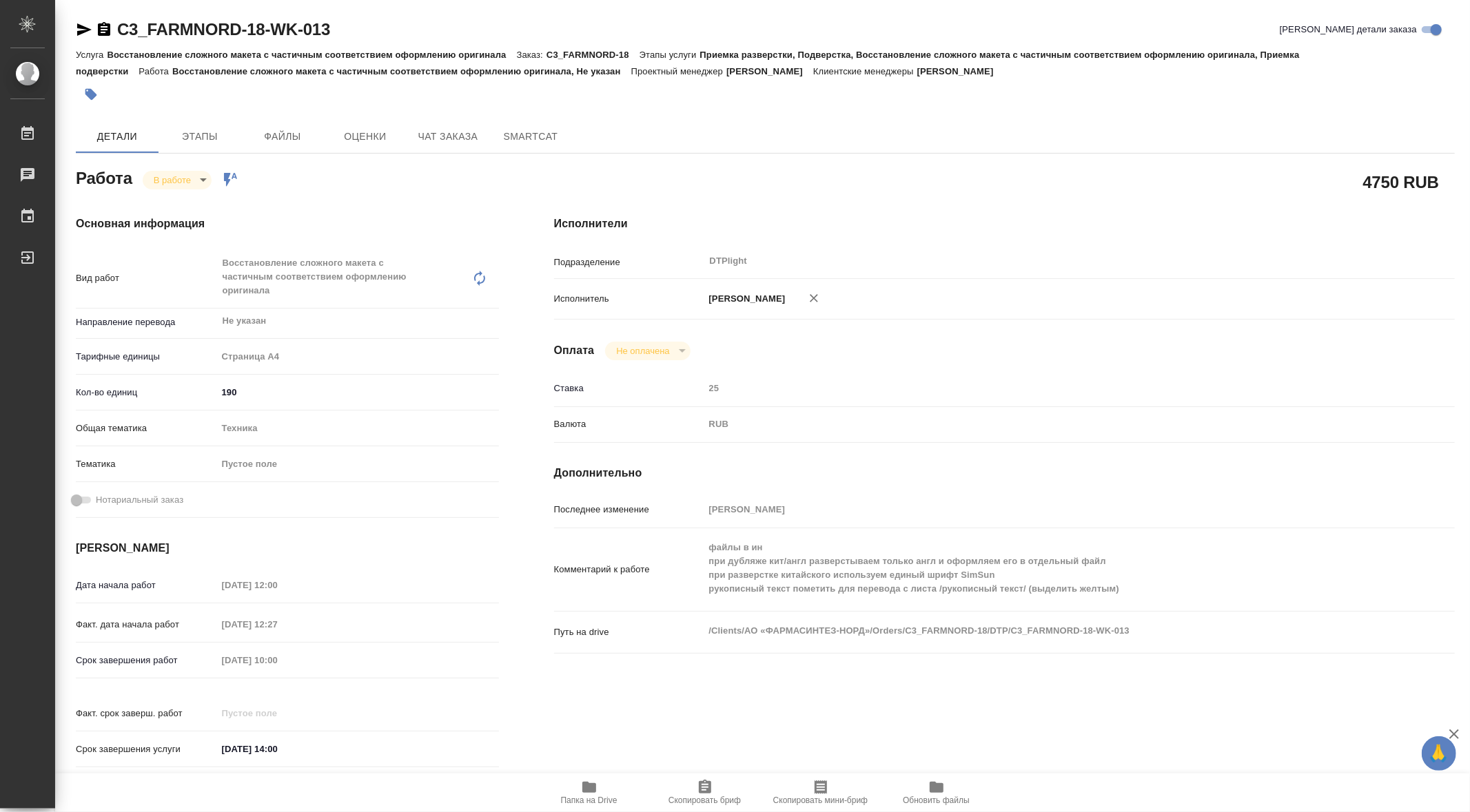
click at [581, 789] on icon "button" at bounding box center [589, 788] width 16 height 16
click at [206, 175] on body "🙏 .cls-1 fill:#fff; AWATERA Gorn Ekaterina Работы 0 Чаты График Выйти C3_FARMNO…" at bounding box center [735, 406] width 1470 height 812
click at [193, 94] on button "Выполнен" at bounding box center [174, 85] width 39 height 15
type textarea "x"
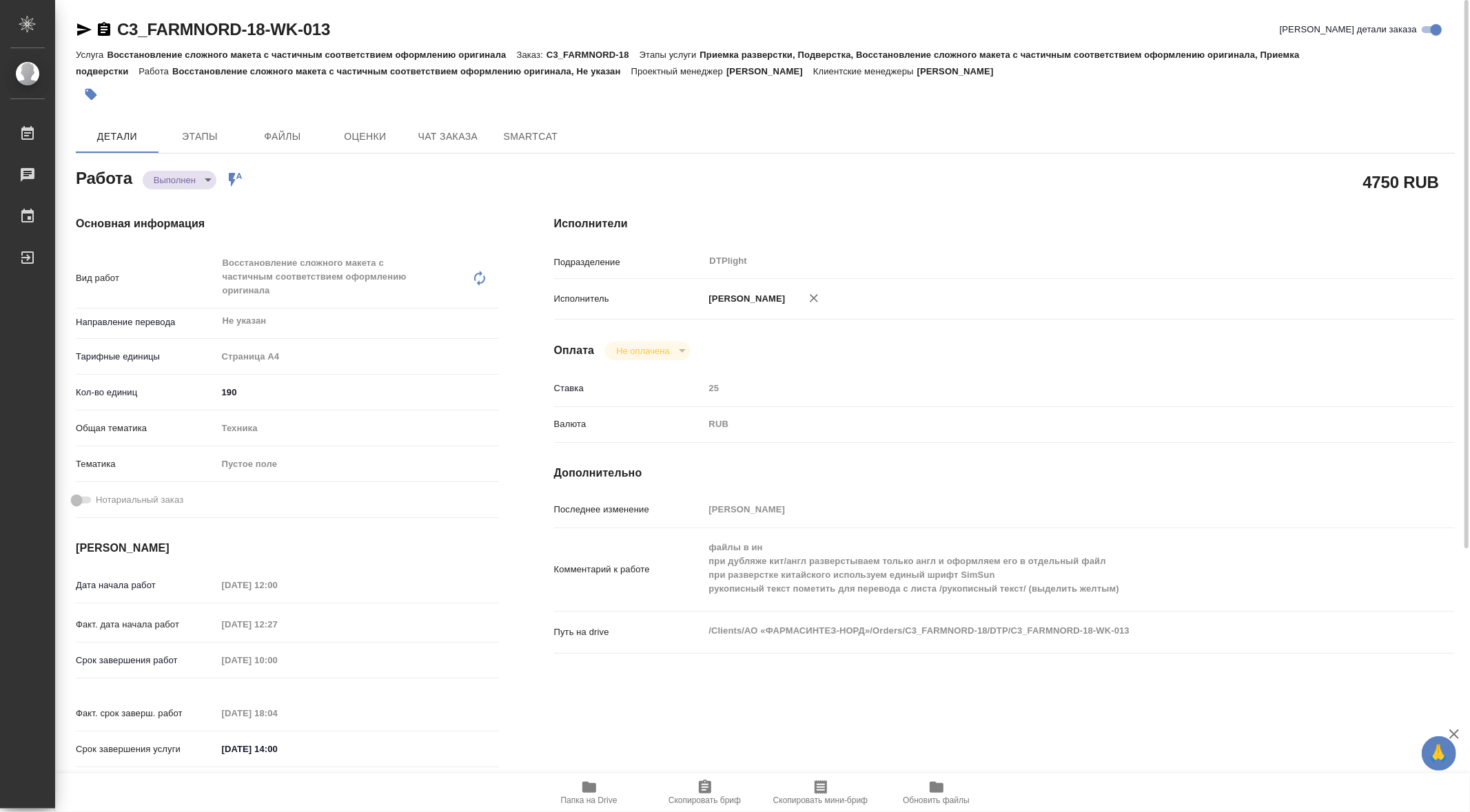
type textarea "x"
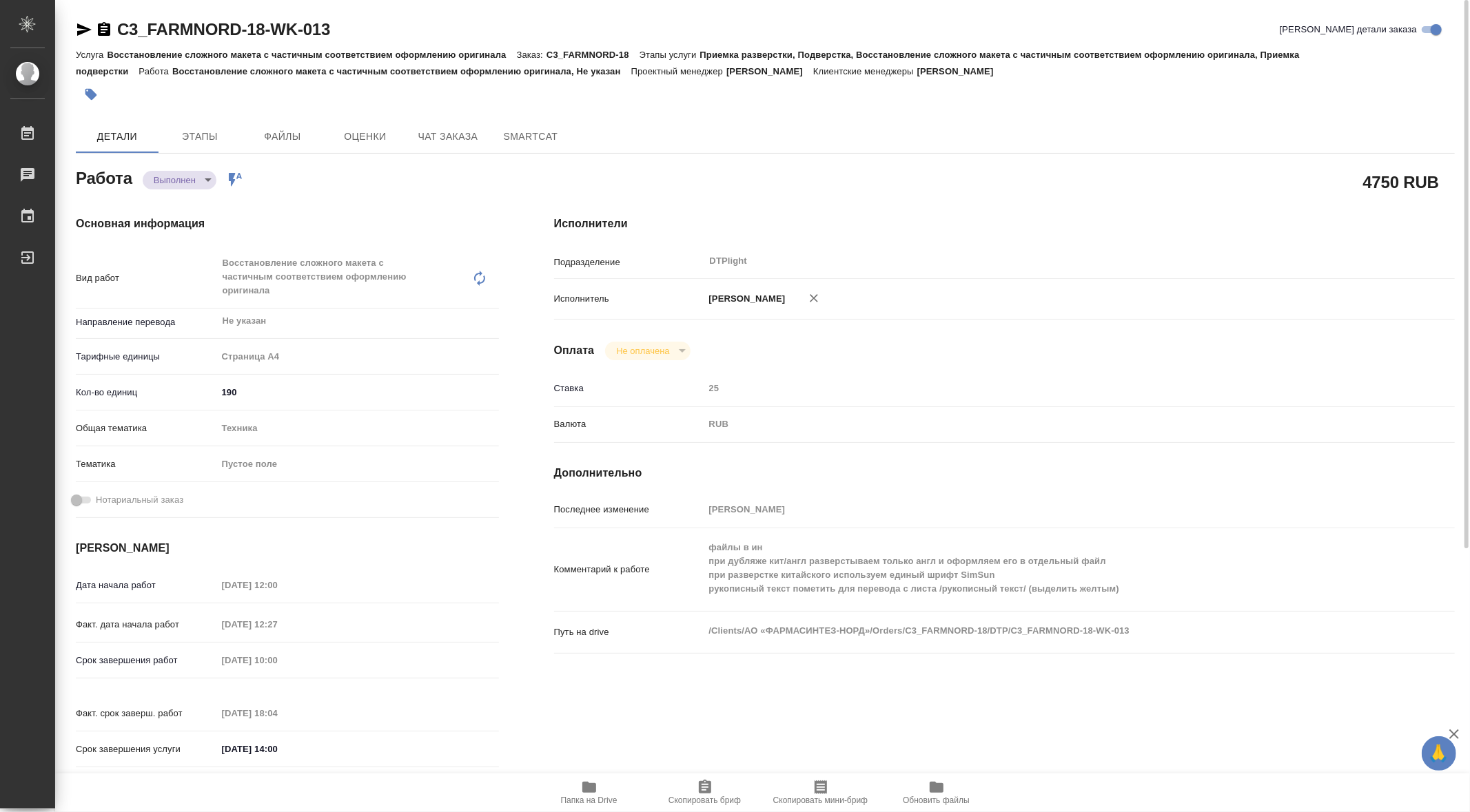
type textarea "x"
drag, startPoint x: 119, startPoint y: 10, endPoint x: 341, endPoint y: 37, distance: 223.6
click at [341, 37] on div "C3_FARMNORD-18-WK-013 Кратко детали заказа Услуга Восстановление сложного макет…" at bounding box center [766, 608] width 1394 height 1217
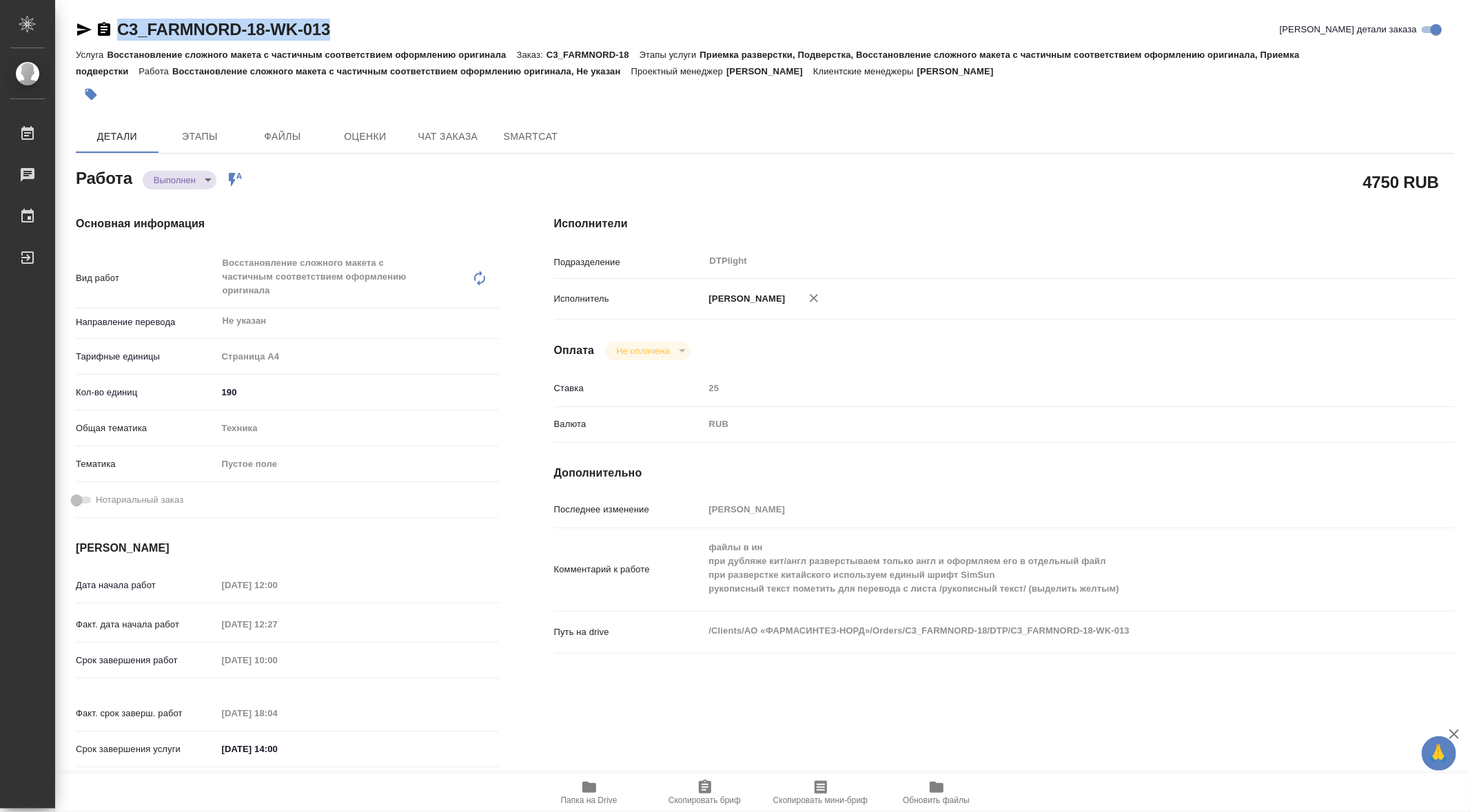
copy link "C3_FARMNORD-18-WK-013"
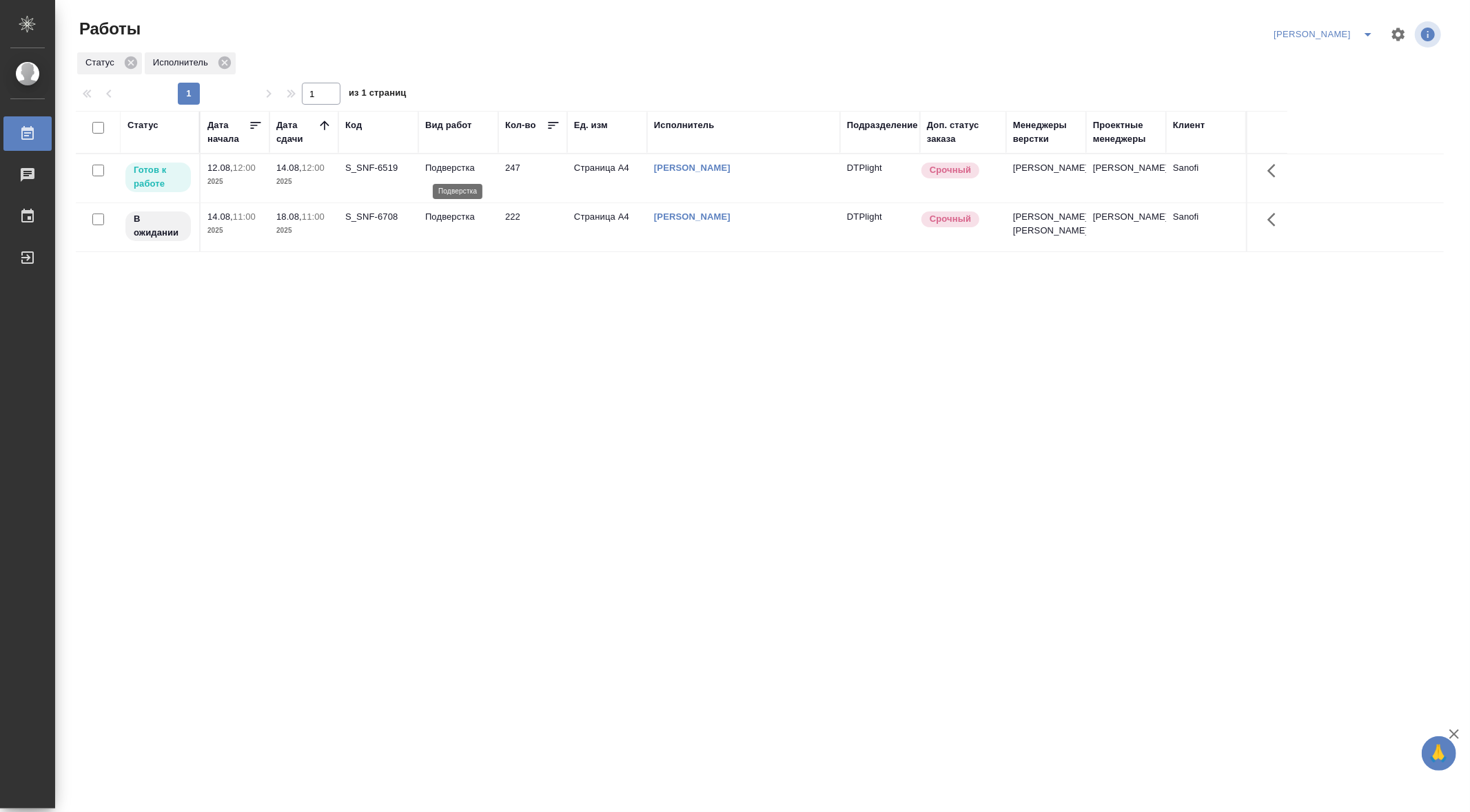
click at [452, 164] on p "Подверстка" at bounding box center [459, 167] width 67 height 13
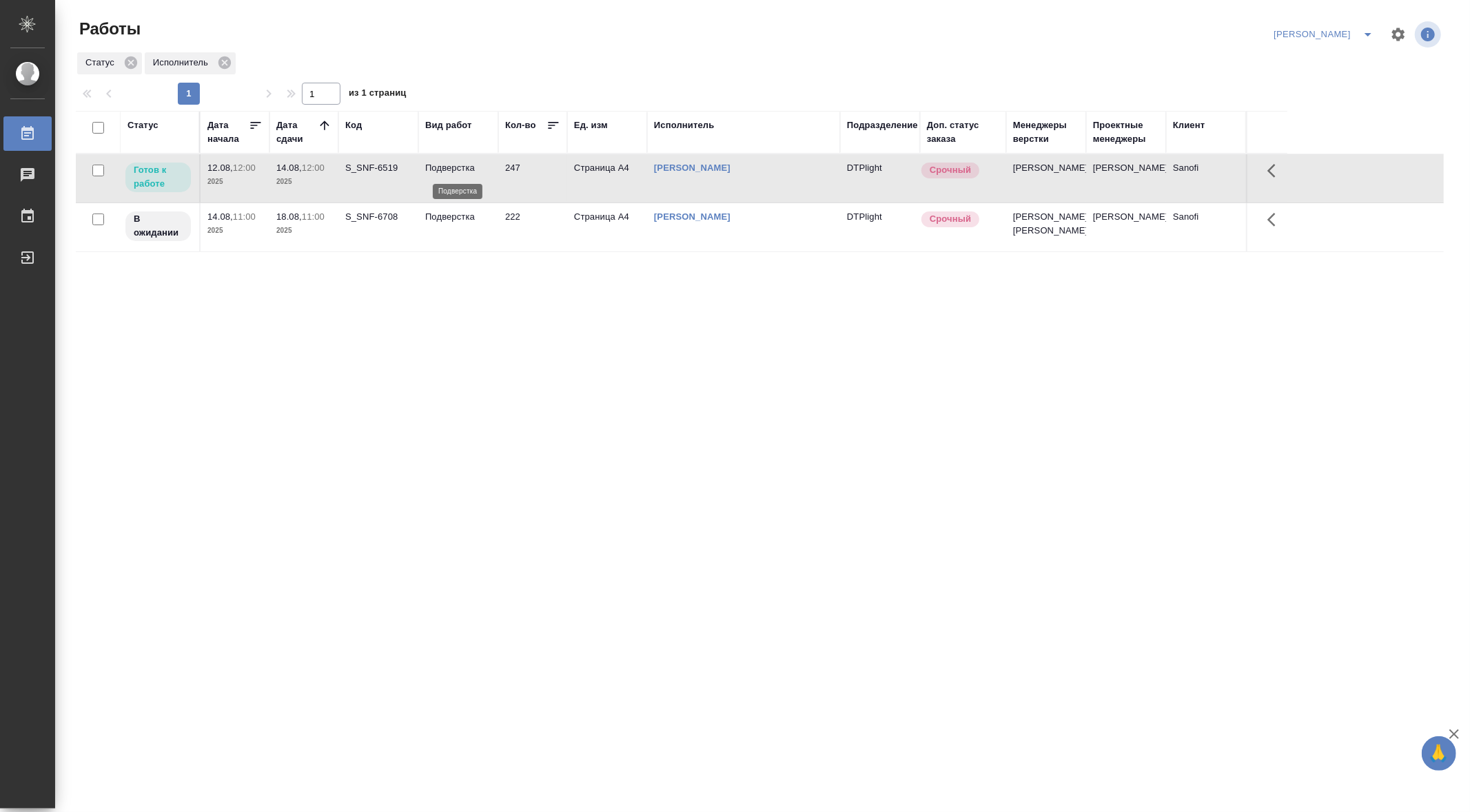
click at [452, 164] on p "Подверстка" at bounding box center [459, 167] width 67 height 13
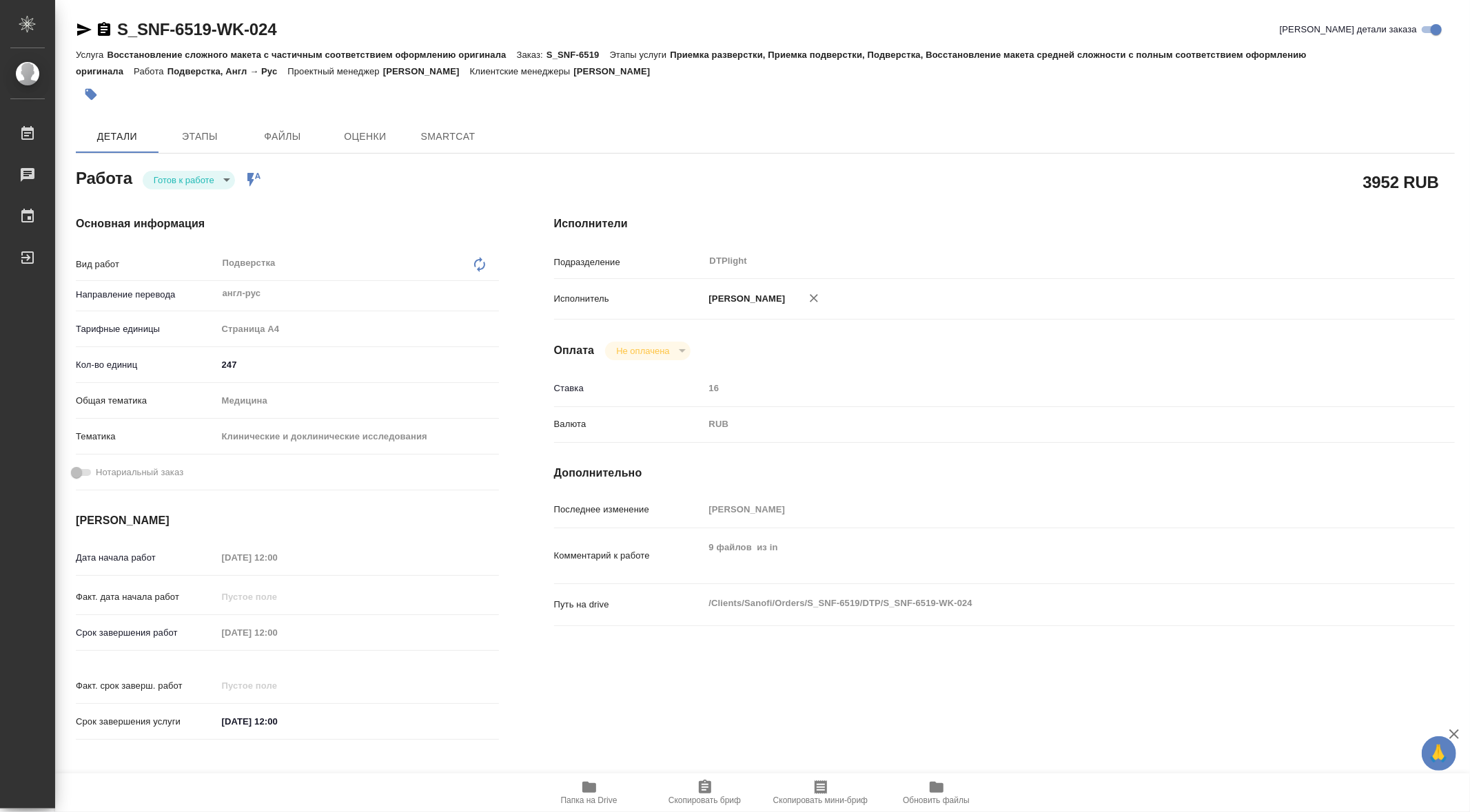
type textarea "x"
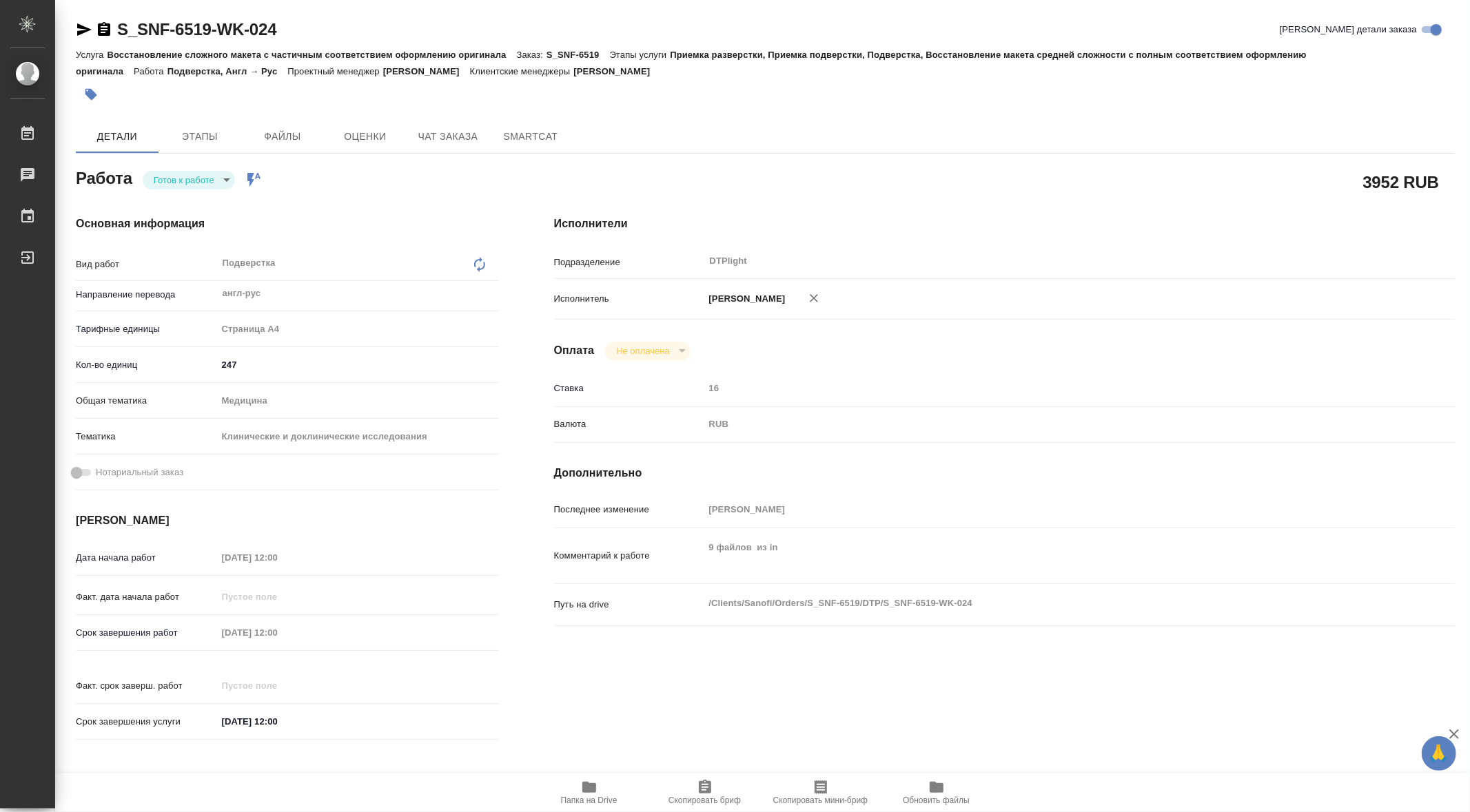
type textarea "x"
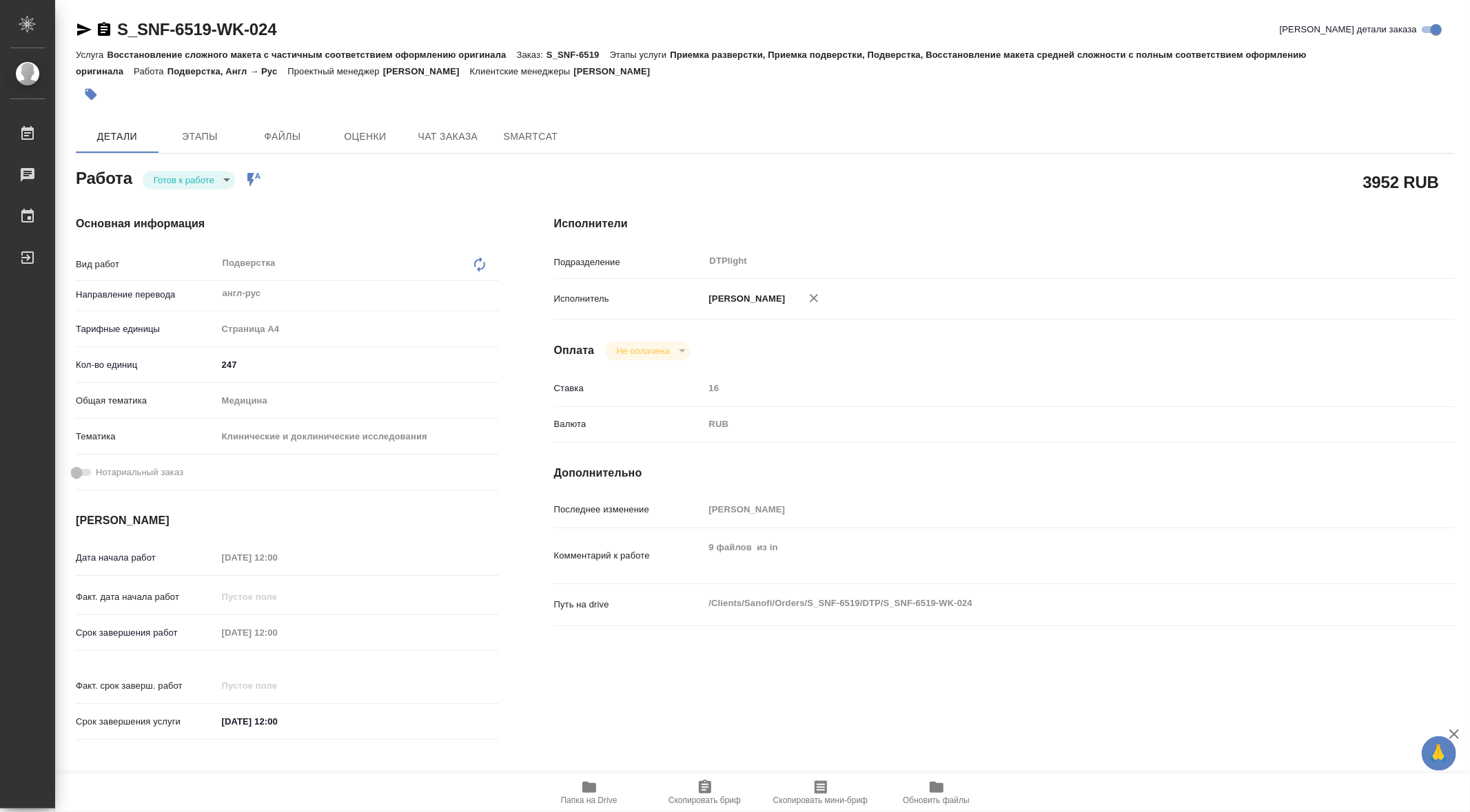
type textarea "x"
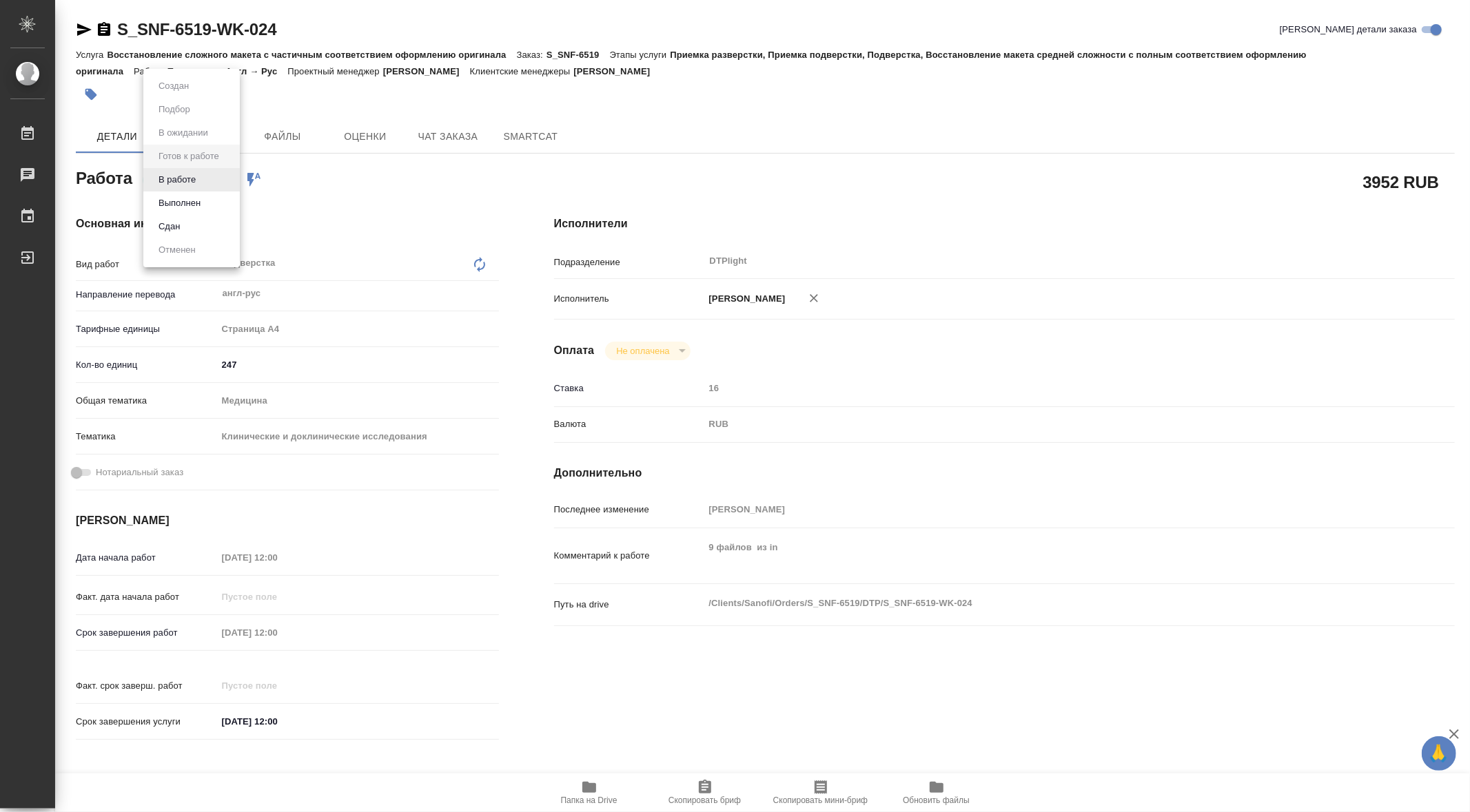
click at [233, 178] on body "🙏 .cls-1 fill:#fff; AWATERA Gorn Ekaterina Работы Чаты График Выйти S_SNF-6519-…" at bounding box center [735, 406] width 1470 height 812
click at [204, 179] on li "В работе" at bounding box center [191, 180] width 96 height 23
type textarea "x"
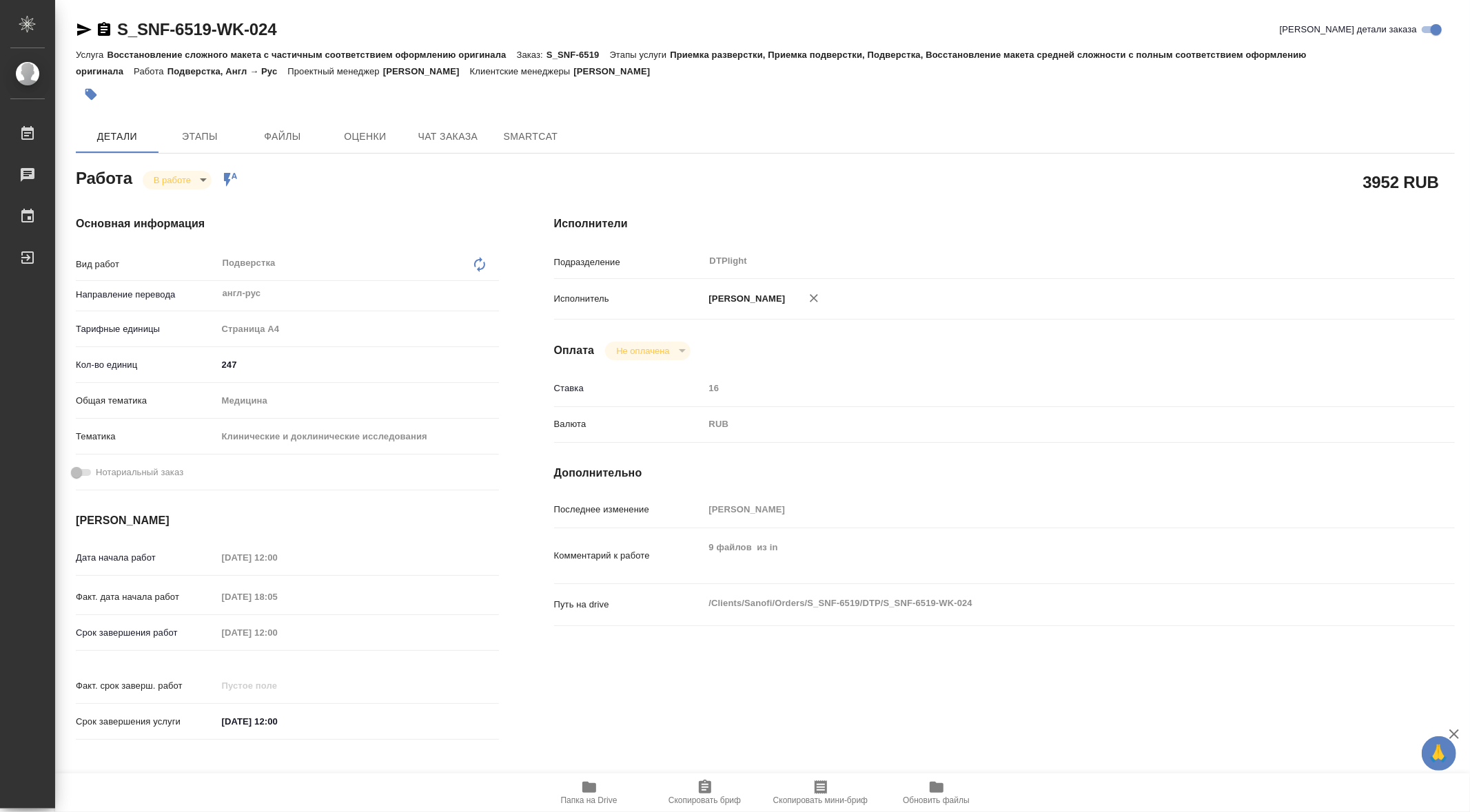
type textarea "x"
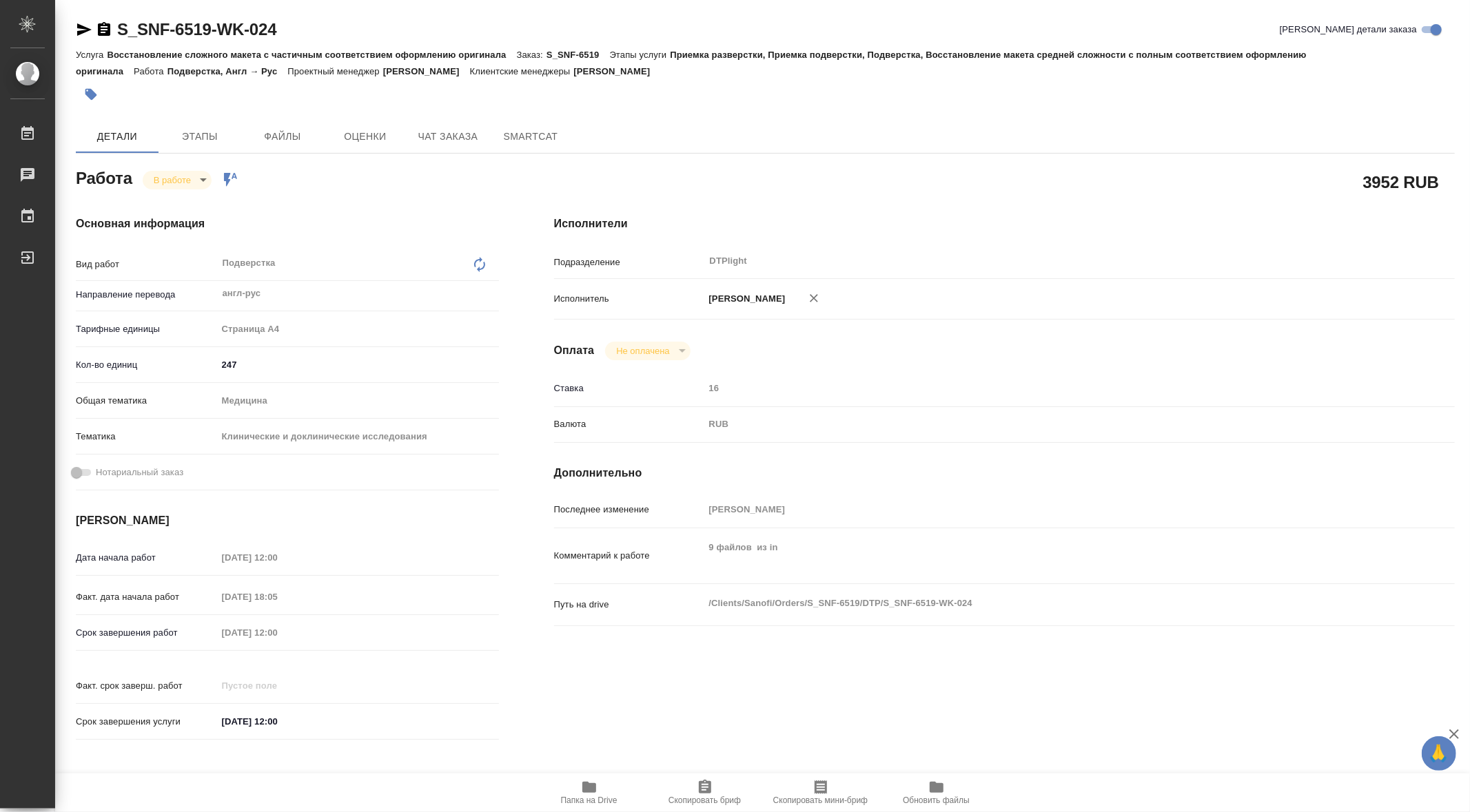
type textarea "x"
